Goal: Transaction & Acquisition: Book appointment/travel/reservation

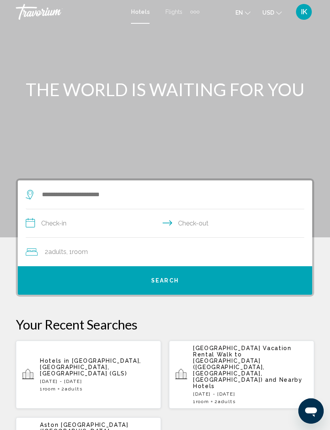
click at [168, 9] on span "Flights" at bounding box center [173, 12] width 17 height 6
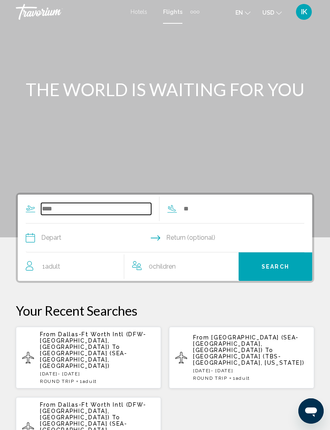
click at [57, 215] on input "Search widget" at bounding box center [96, 209] width 110 height 12
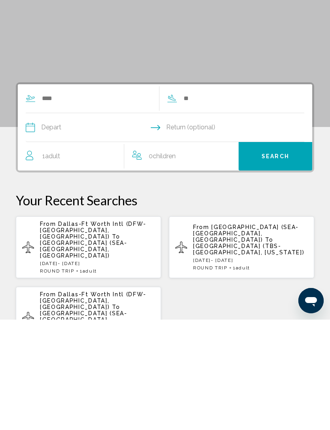
click at [66, 350] on span "[GEOGRAPHIC_DATA] (SEA-[GEOGRAPHIC_DATA], [GEOGRAPHIC_DATA])" at bounding box center [83, 359] width 87 height 19
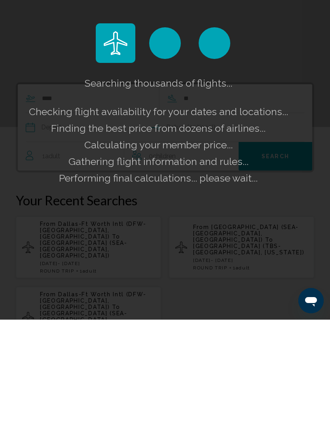
scroll to position [110, 0]
